Goal: Find specific page/section: Find specific page/section

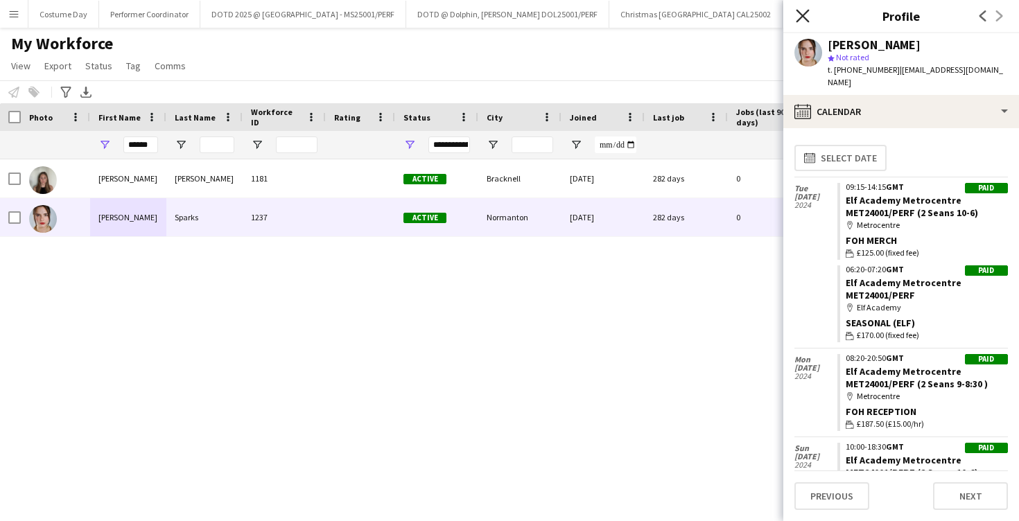
click at [807, 22] on icon "Close pop-in" at bounding box center [801, 15] width 13 height 13
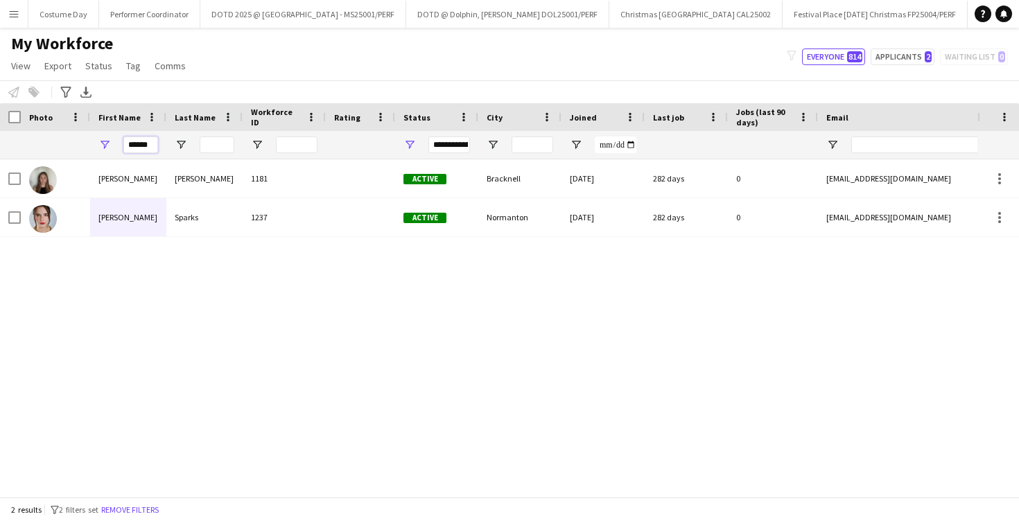
click at [141, 144] on input "******" at bounding box center [140, 145] width 35 height 17
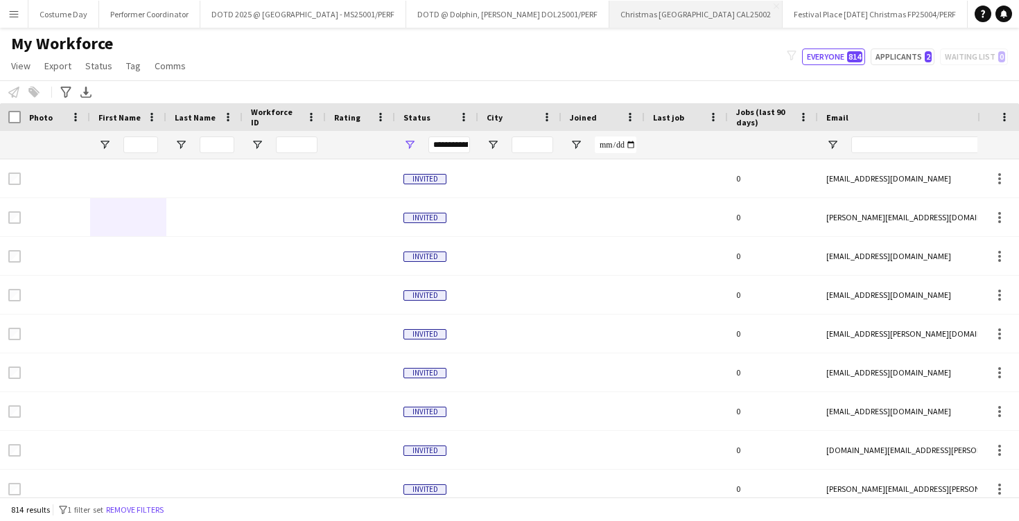
click at [628, 9] on button "Christmas [GEOGRAPHIC_DATA] CAL25002 Close" at bounding box center [695, 14] width 173 height 27
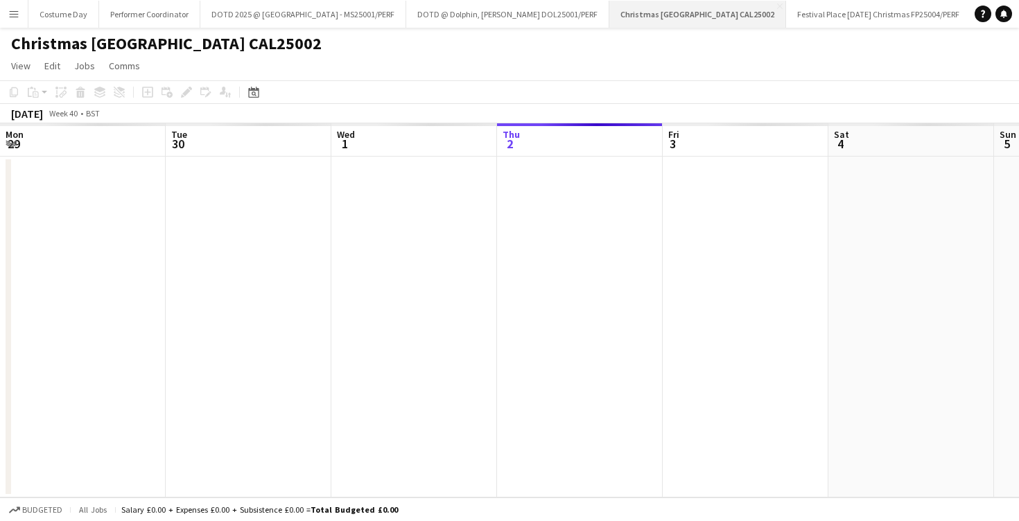
scroll to position [0, 331]
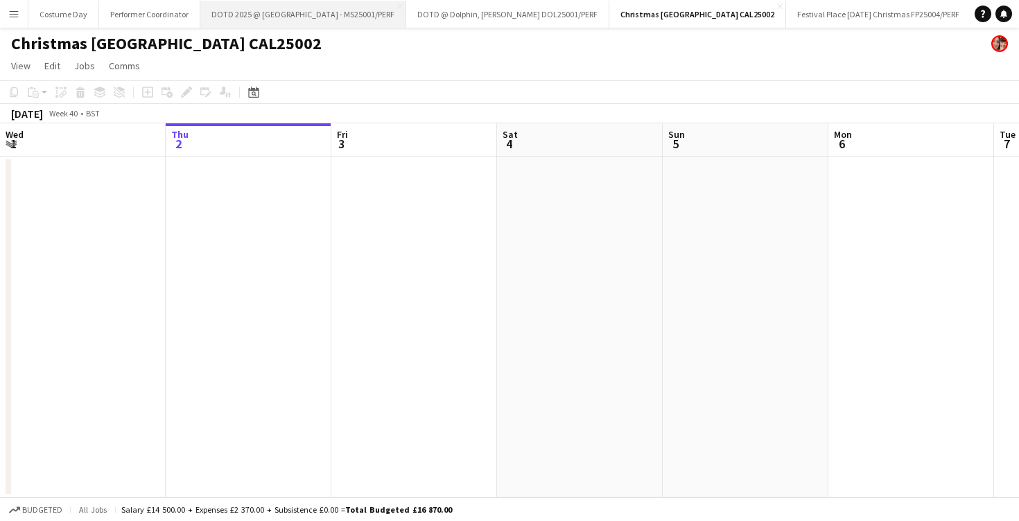
click at [297, 21] on button "DOTD 2025 @ [GEOGRAPHIC_DATA] - MS25001/PERF Close" at bounding box center [303, 14] width 206 height 27
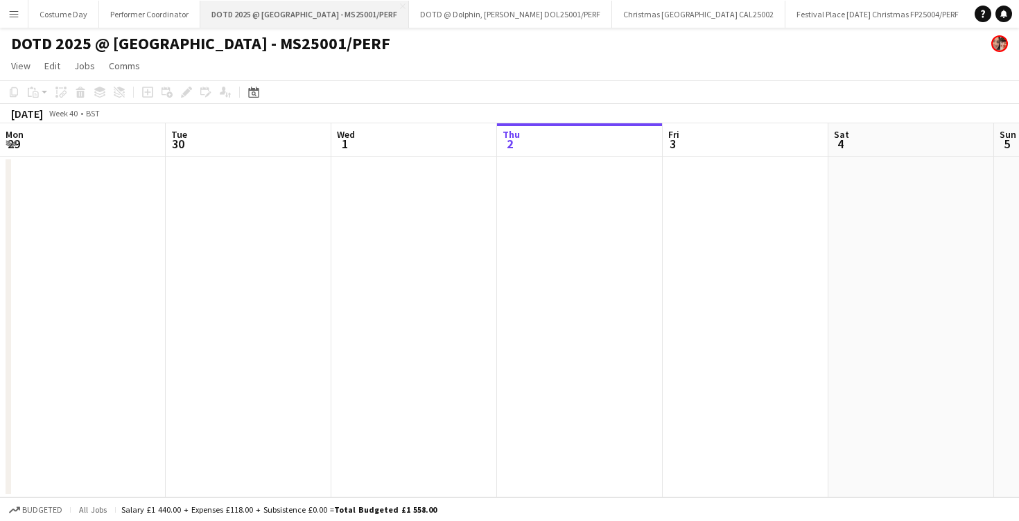
scroll to position [0, 331]
